Goal: Complete application form: Complete application form

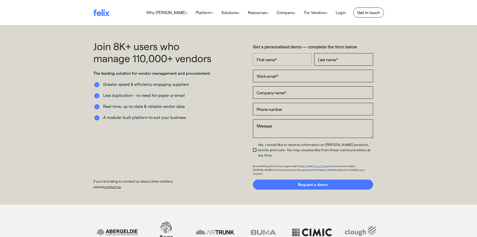
click at [272, 60] on input "First name *" at bounding box center [282, 59] width 59 height 13
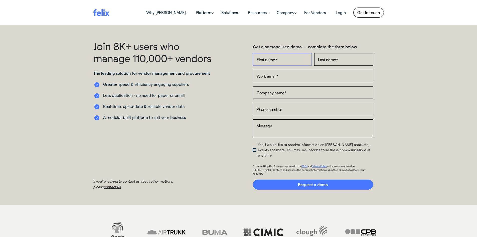
click at [262, 61] on input "First name *" at bounding box center [282, 59] width 59 height 13
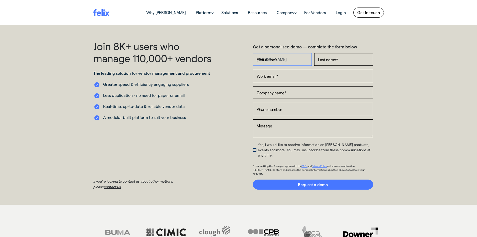
type input "[PERSON_NAME]"
click at [323, 59] on input "Last name *" at bounding box center [343, 59] width 59 height 13
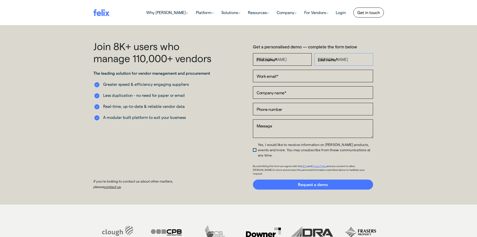
type input "[PERSON_NAME]"
click at [285, 76] on input "Work email *" at bounding box center [313, 76] width 120 height 13
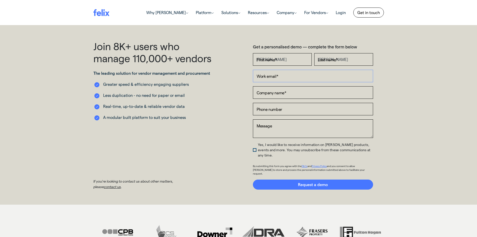
type input "[EMAIL_ADDRESS][DOMAIN_NAME]"
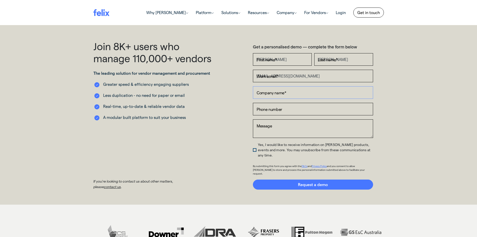
click at [278, 94] on input "Company name *" at bounding box center [313, 92] width 120 height 13
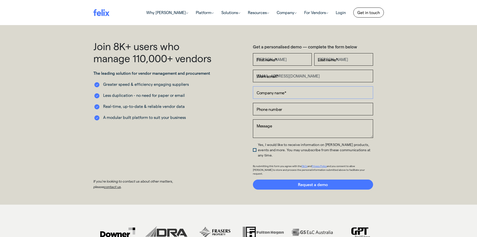
type input "Huntlee Fitness"
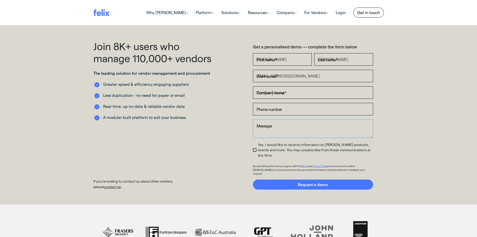
click at [268, 125] on textarea "Message" at bounding box center [313, 128] width 120 height 19
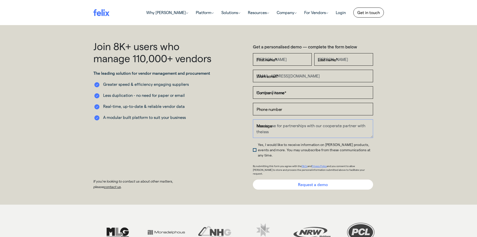
type textarea "how to use for partnerships with our cooperate partner with theisss"
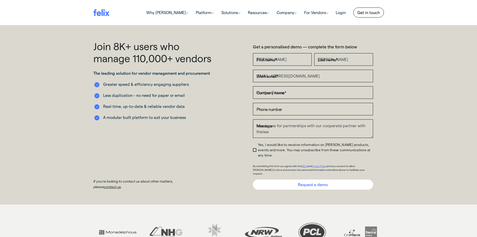
click at [324, 179] on input "Request a demo" at bounding box center [313, 184] width 120 height 10
